Goal: Find specific page/section: Find specific page/section

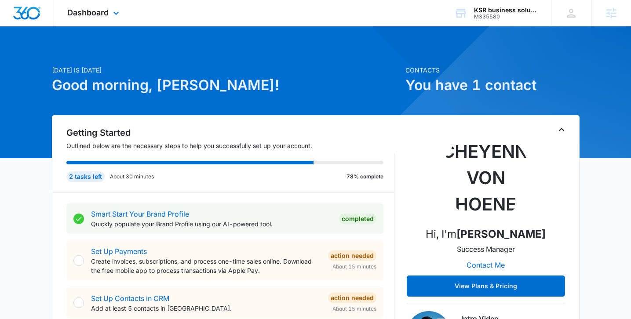
click at [119, 22] on div "Dashboard Apps Reputation Forms CRM Email Social Payments POS Content Ads Intel…" at bounding box center [94, 13] width 80 height 26
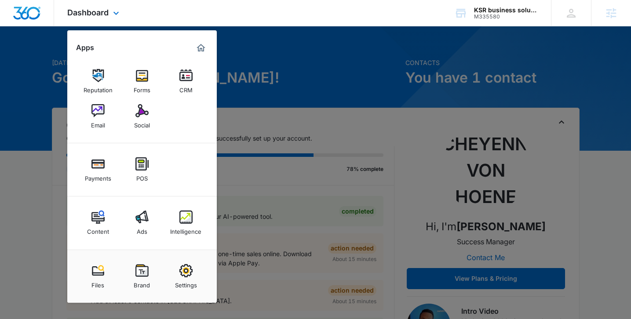
scroll to position [8, 0]
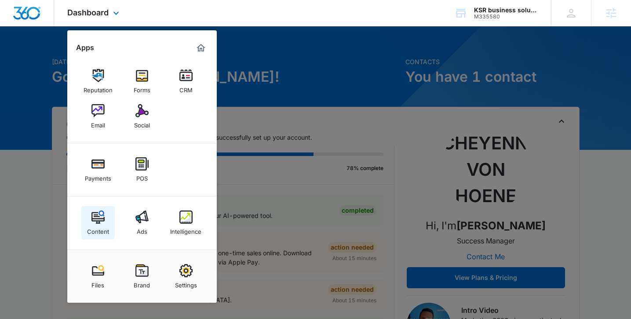
click at [89, 226] on div "Content" at bounding box center [98, 229] width 22 height 11
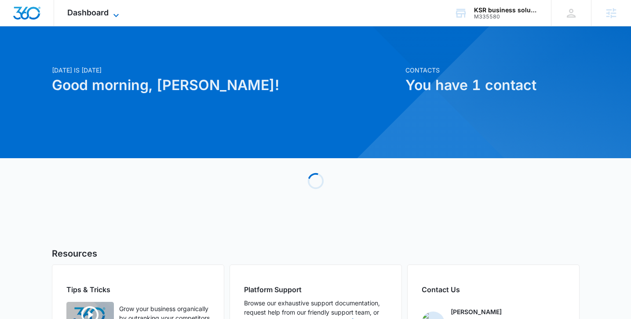
click at [116, 15] on icon at bounding box center [116, 15] width 11 height 11
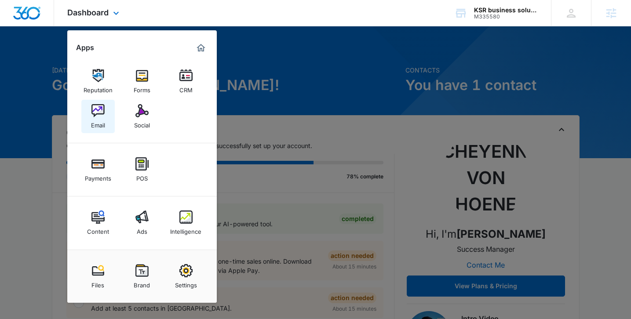
click at [99, 126] on div "Email" at bounding box center [98, 122] width 14 height 11
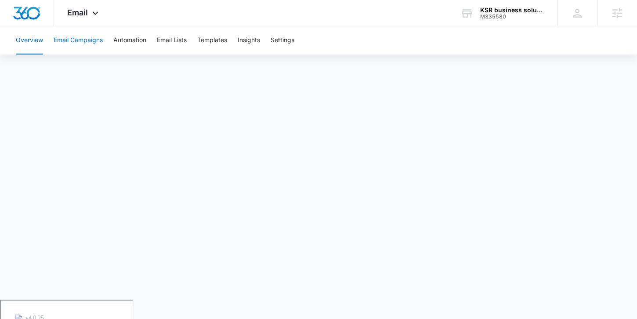
click at [87, 43] on button "Email Campaigns" at bounding box center [78, 40] width 49 height 28
click at [221, 45] on button "Templates" at bounding box center [212, 40] width 30 height 28
click at [98, 15] on icon at bounding box center [95, 15] width 11 height 11
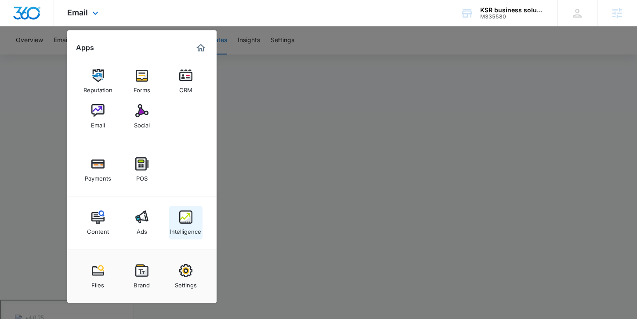
click at [184, 232] on div "Intelligence" at bounding box center [185, 229] width 31 height 11
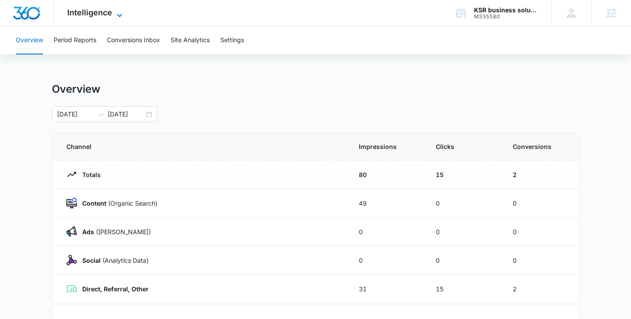
click at [104, 11] on span "Intelligence" at bounding box center [89, 12] width 45 height 9
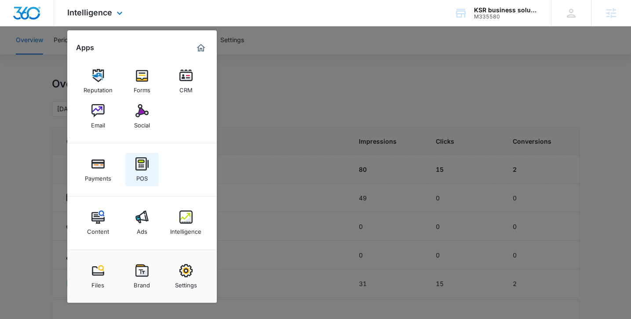
scroll to position [7, 0]
click at [187, 82] on img at bounding box center [185, 75] width 13 height 13
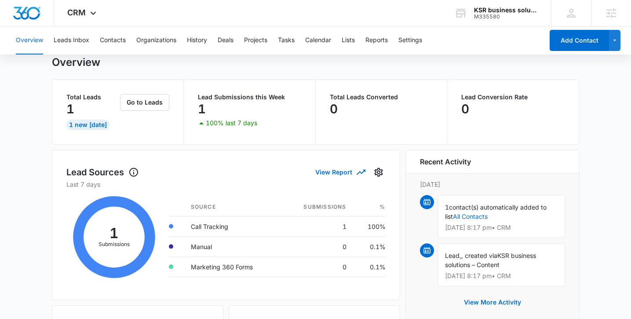
scroll to position [24, 0]
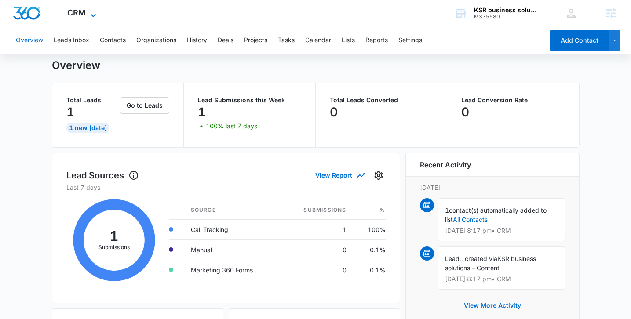
click at [93, 12] on icon at bounding box center [93, 15] width 11 height 11
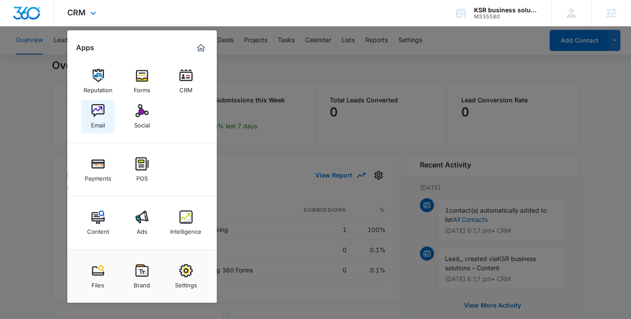
click at [107, 118] on link "Email" at bounding box center [97, 116] width 33 height 33
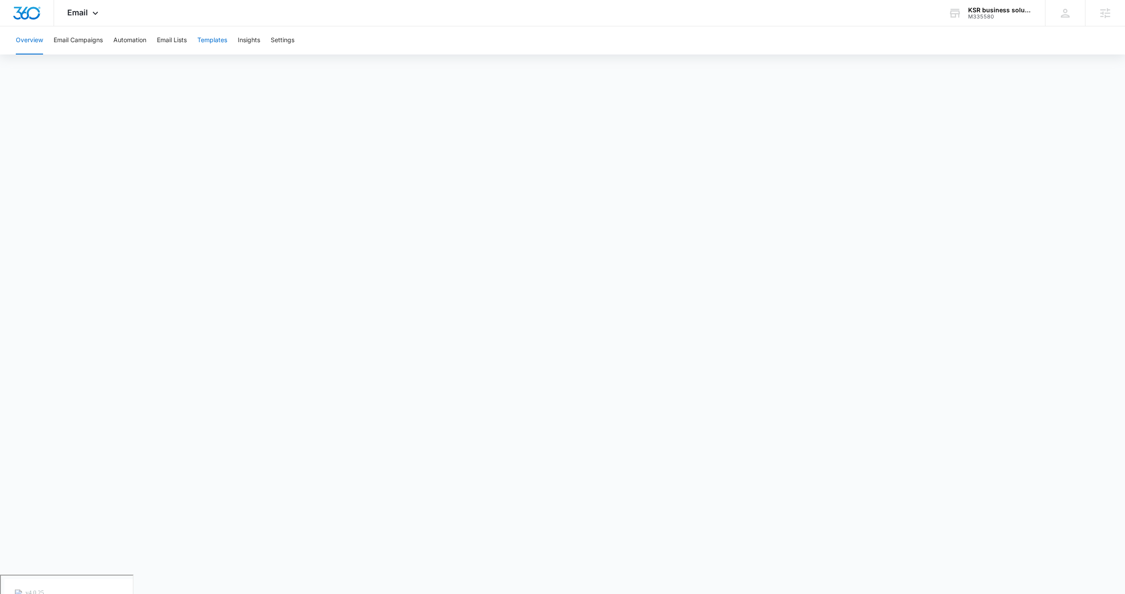
click at [212, 48] on button "Templates" at bounding box center [212, 40] width 30 height 28
click at [93, 15] on icon at bounding box center [95, 15] width 11 height 11
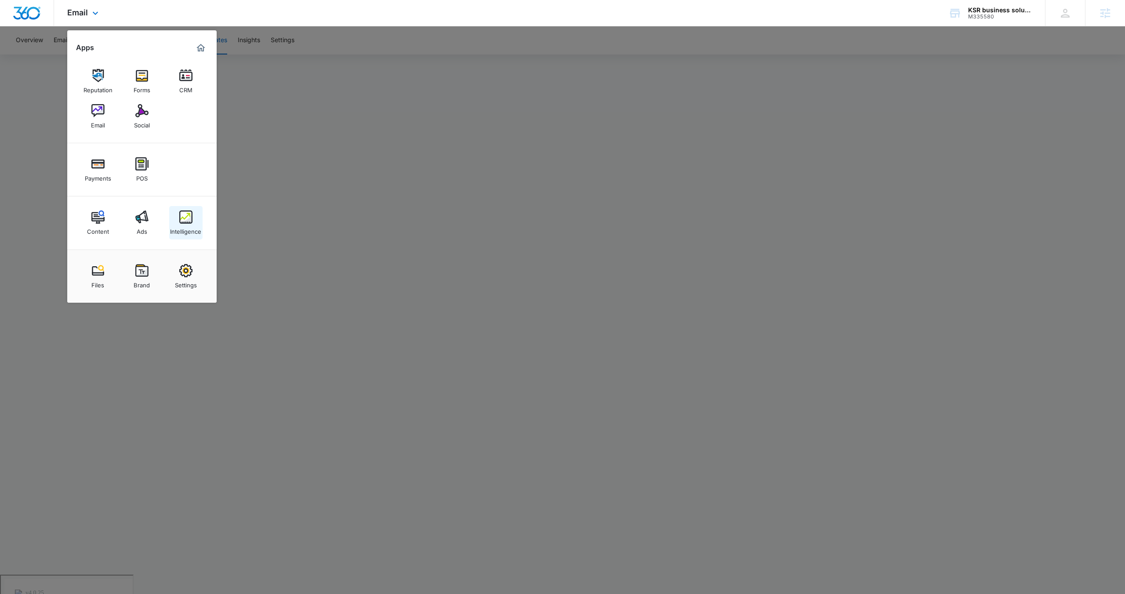
click at [185, 220] on img at bounding box center [185, 216] width 13 height 13
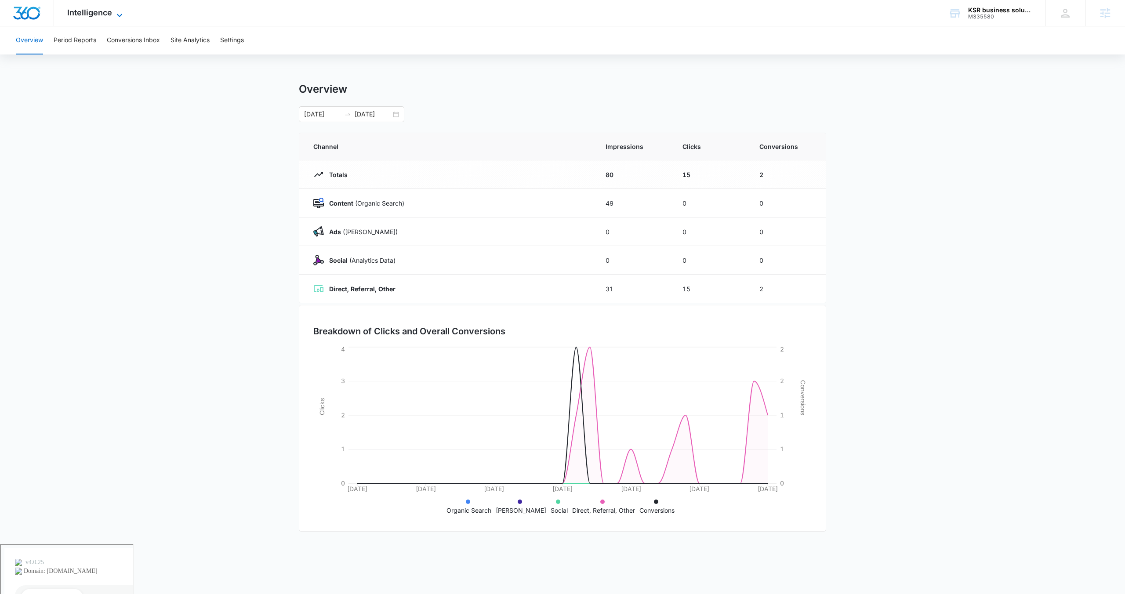
click at [119, 13] on icon at bounding box center [119, 15] width 11 height 11
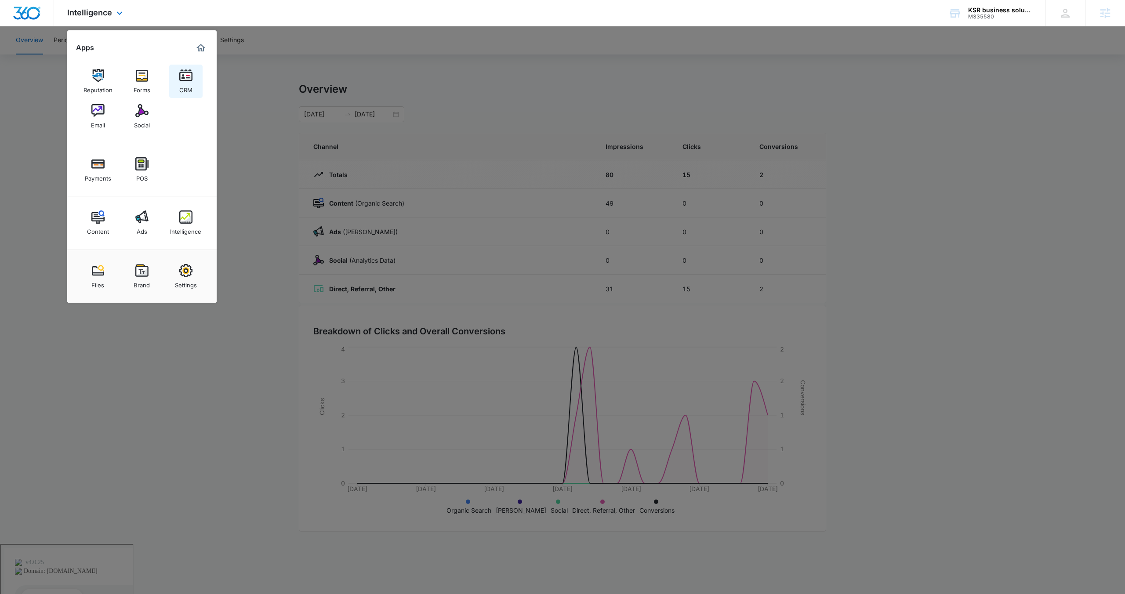
click at [182, 90] on div "CRM" at bounding box center [185, 87] width 13 height 11
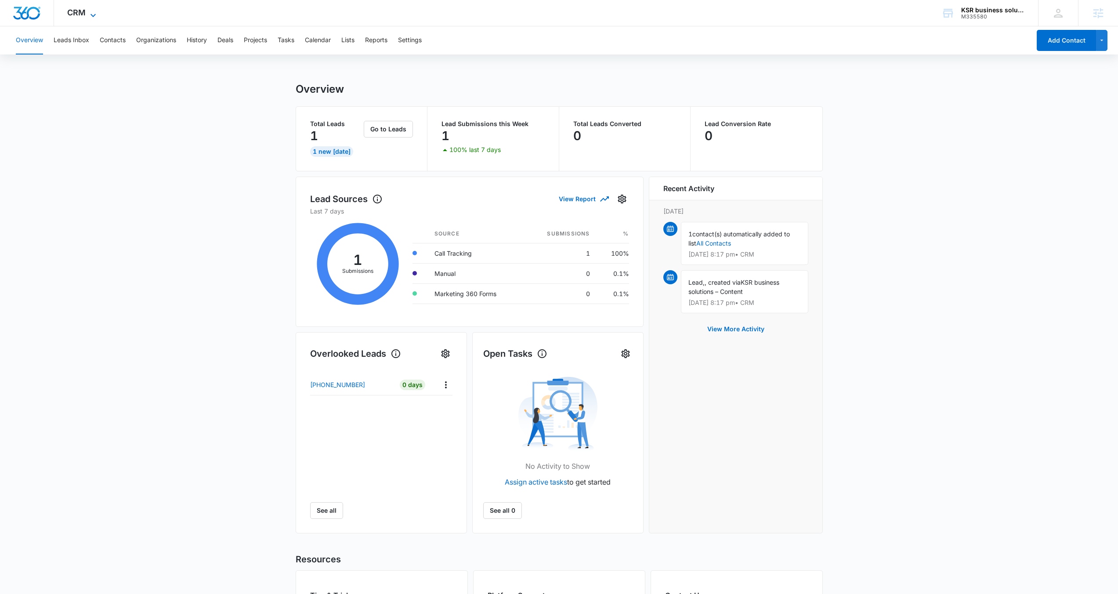
click at [95, 13] on icon at bounding box center [93, 15] width 11 height 11
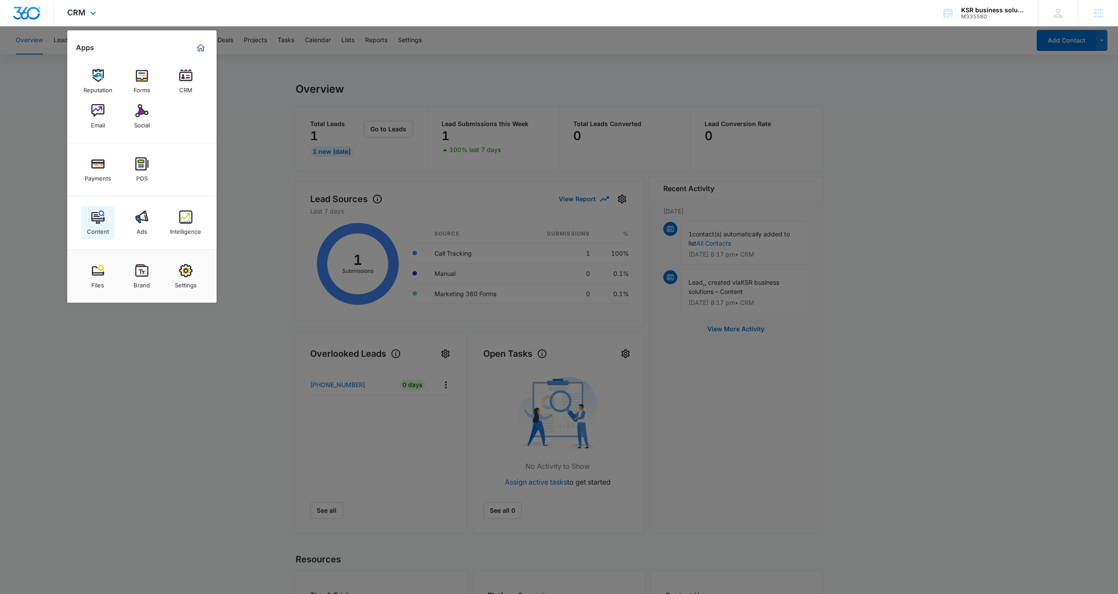
click at [100, 234] on div "Content" at bounding box center [98, 229] width 22 height 11
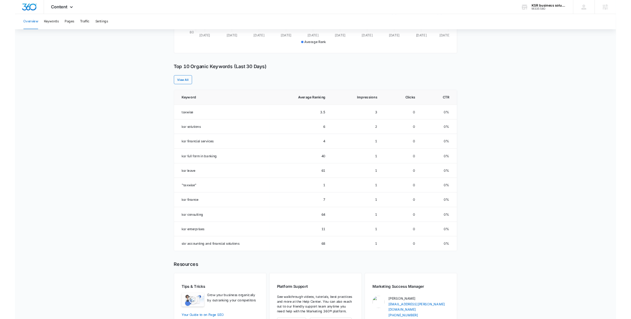
scroll to position [298, 0]
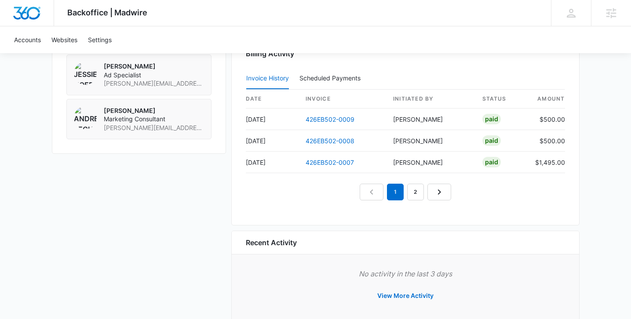
scroll to position [890, 0]
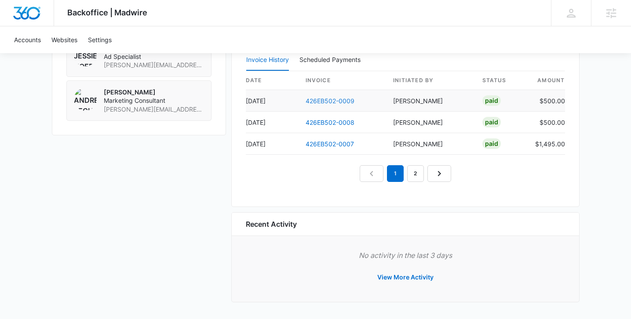
click at [336, 102] on link "426EB502-0009" at bounding box center [329, 100] width 49 height 7
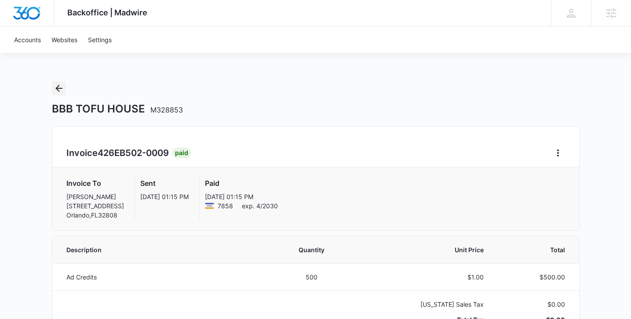
click at [58, 91] on icon "Back" at bounding box center [59, 88] width 11 height 11
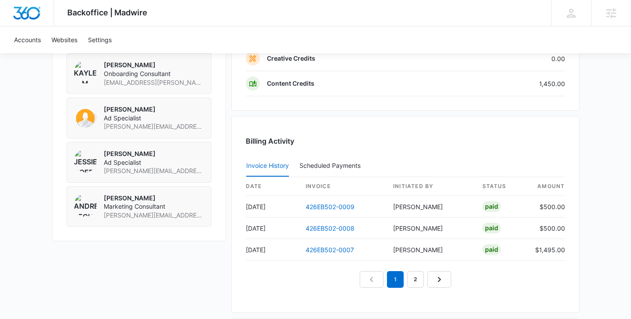
scroll to position [890, 0]
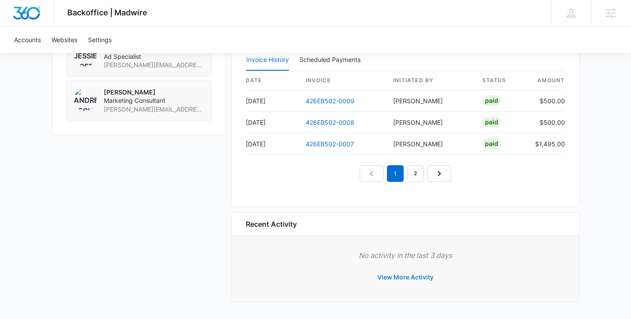
click at [404, 281] on button "View More Activity" at bounding box center [405, 277] width 74 height 21
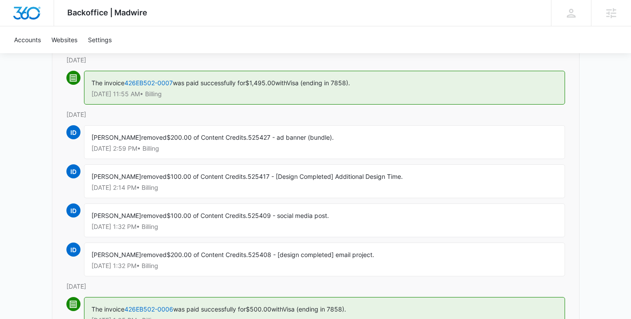
scroll to position [303, 0]
